Goal: Transaction & Acquisition: Subscribe to service/newsletter

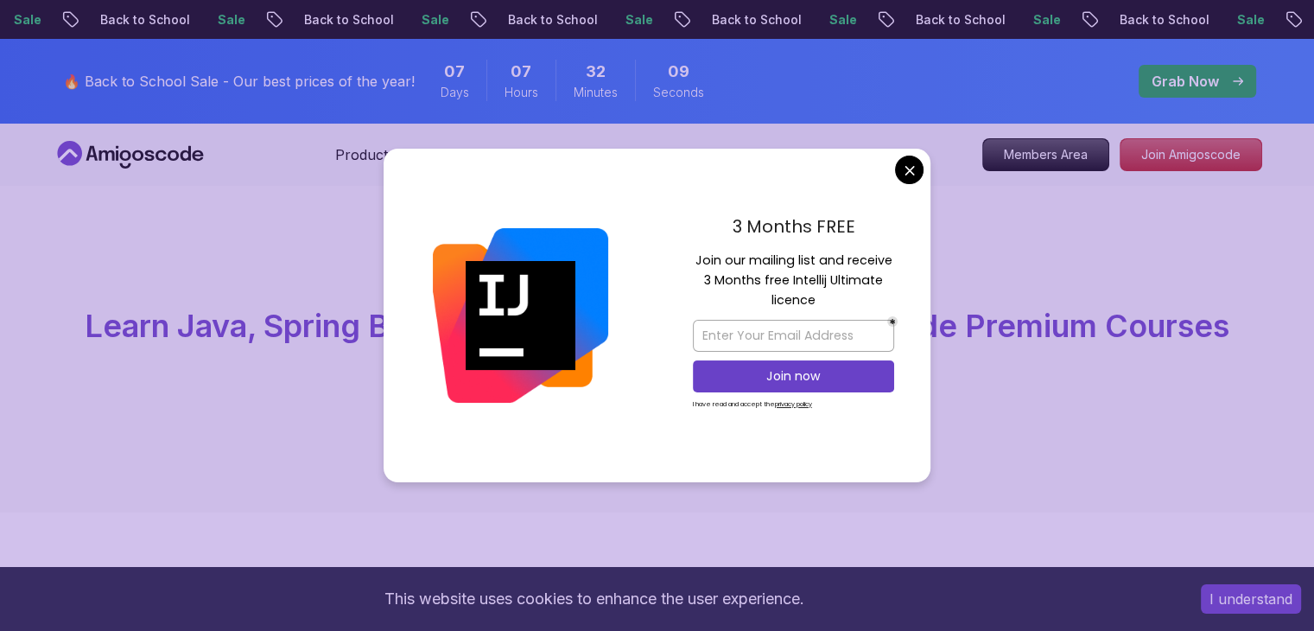
click at [802, 335] on input "email" at bounding box center [793, 336] width 201 height 32
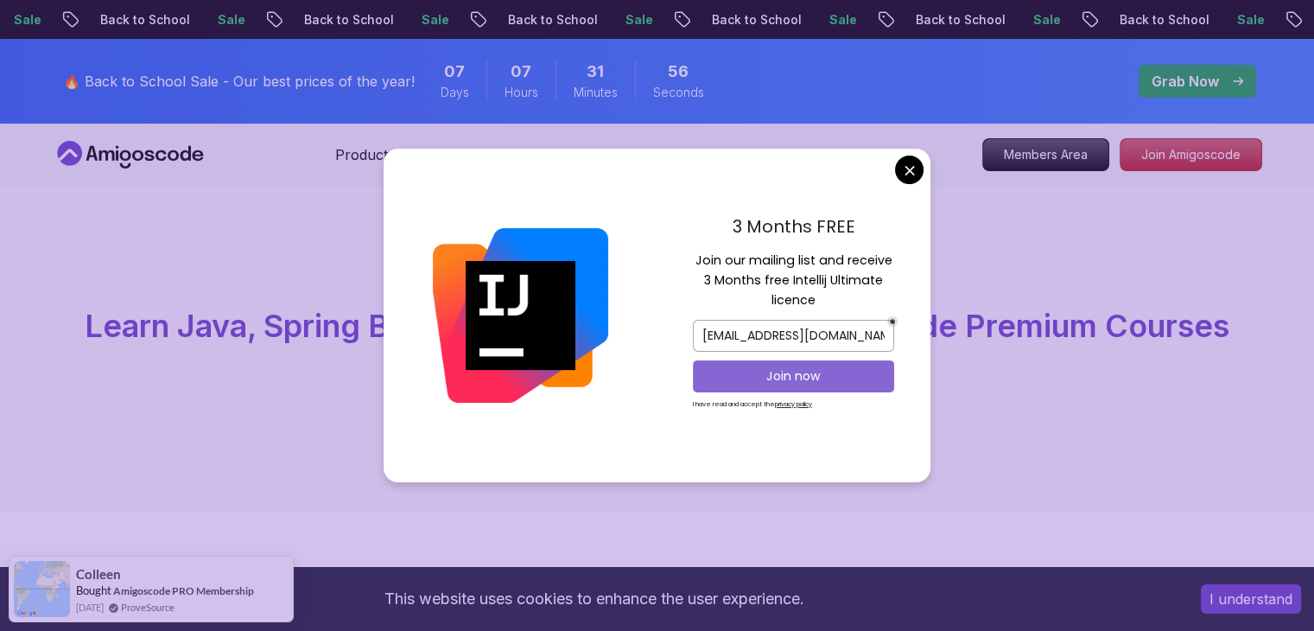
type input "sourcew32@gmail.com"
click at [784, 371] on p "Join now" at bounding box center [793, 375] width 163 height 17
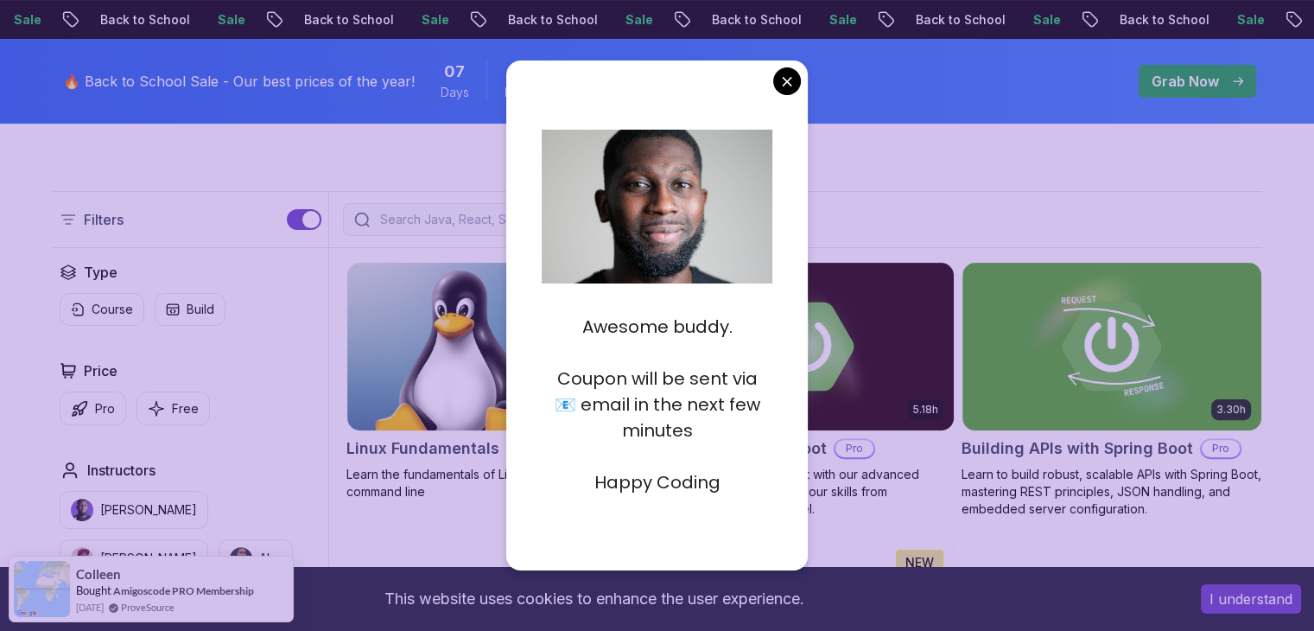
scroll to position [340, 0]
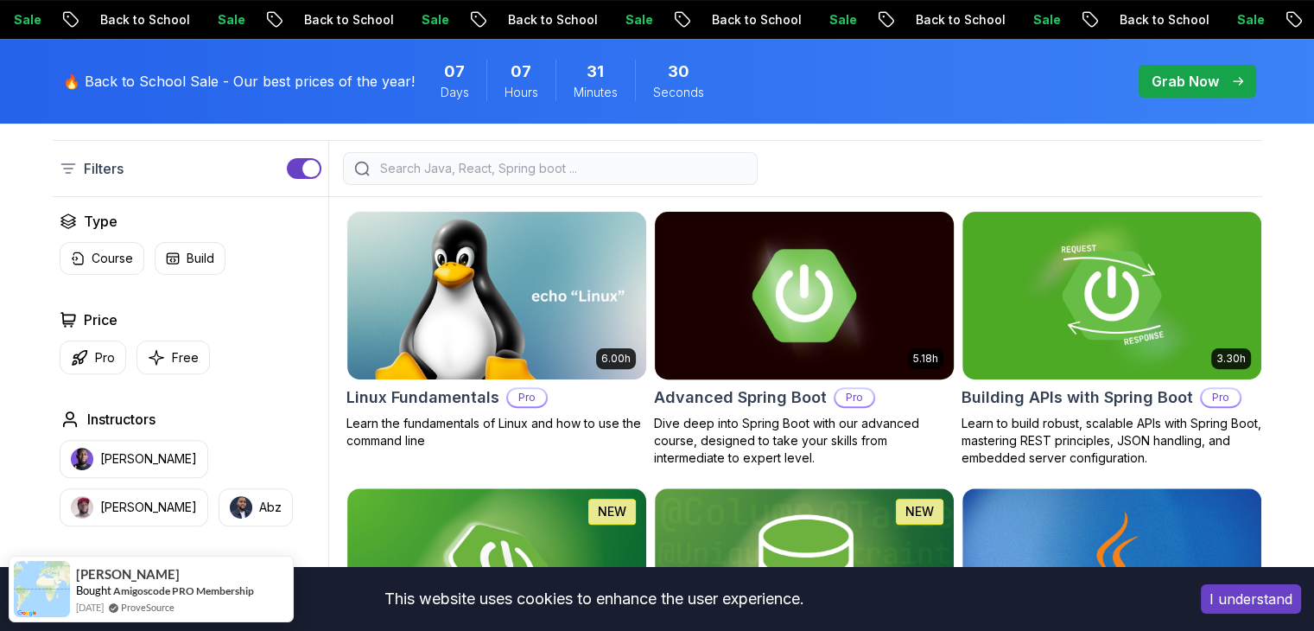
scroll to position [456, 0]
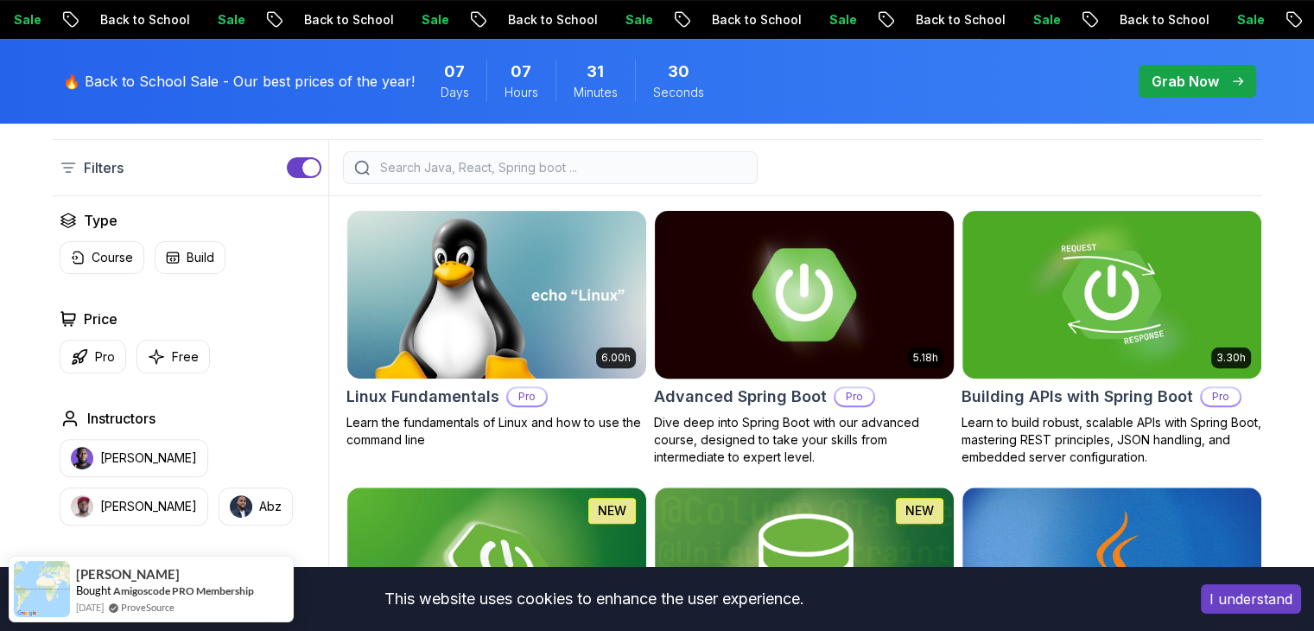
click at [750, 327] on img at bounding box center [804, 293] width 314 height 175
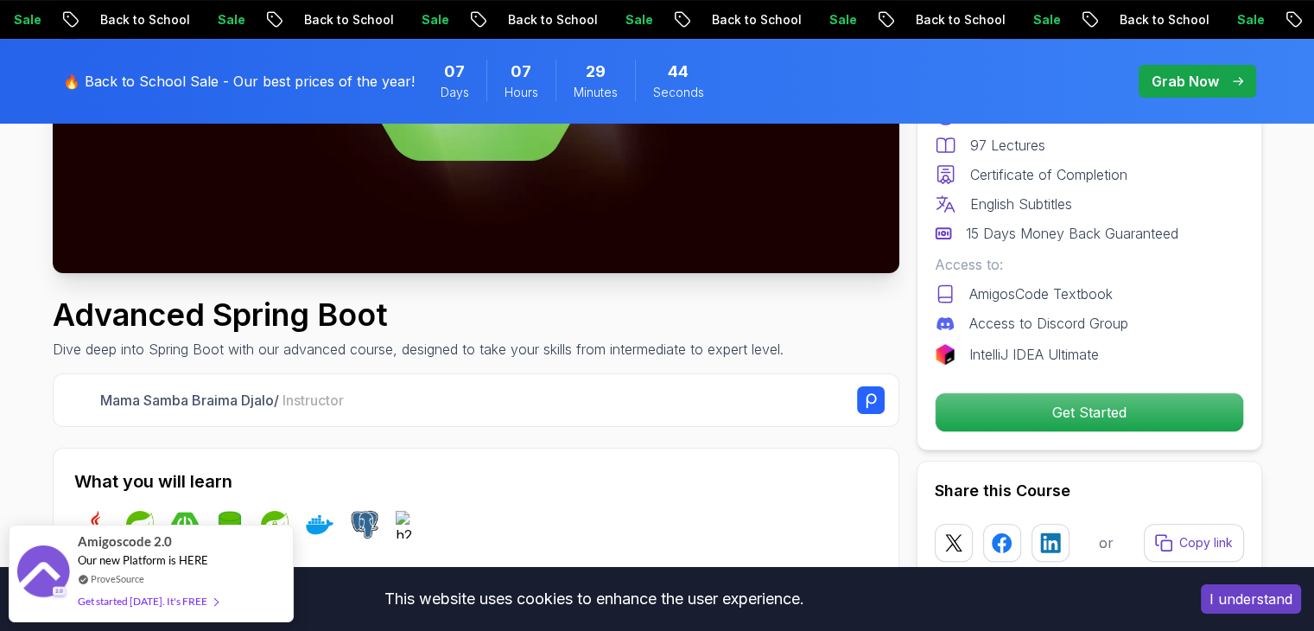
scroll to position [663, 0]
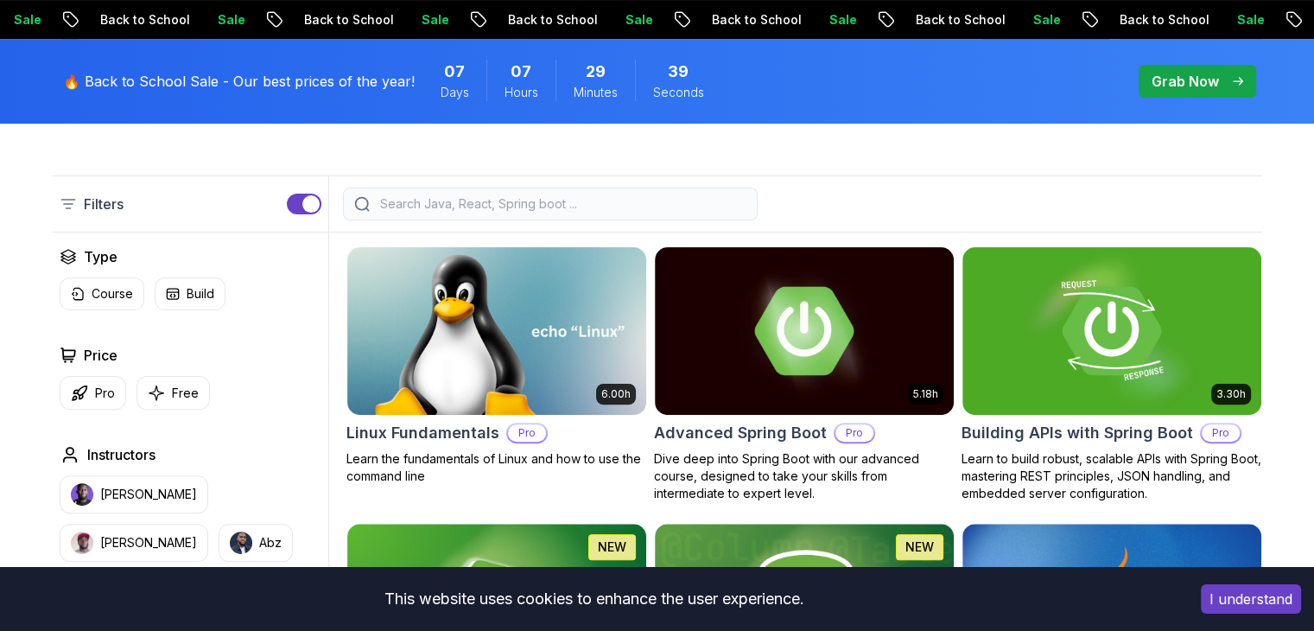
scroll to position [425, 0]
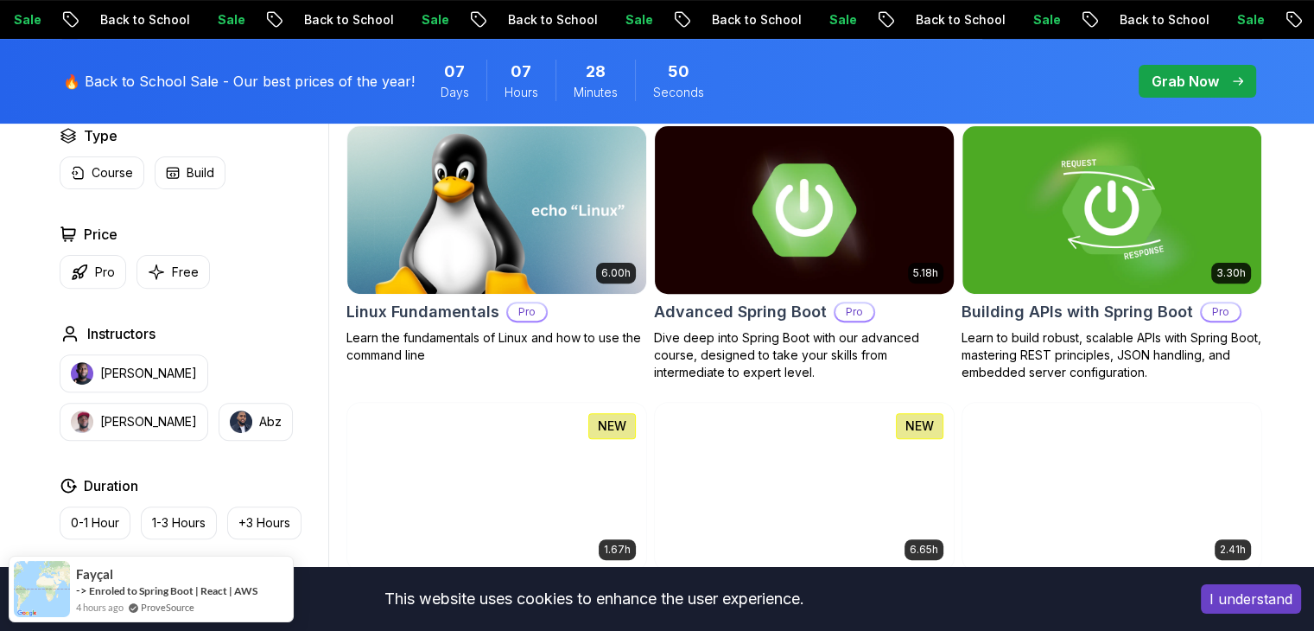
scroll to position [766, 0]
